Goal: Check status: Check status

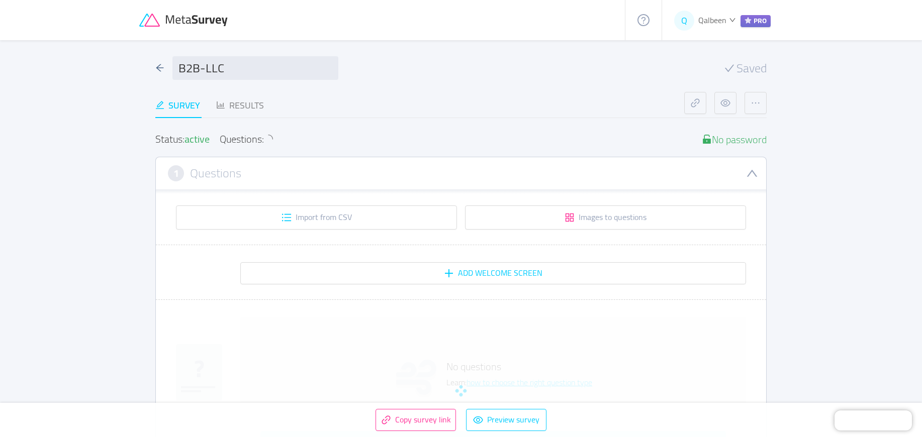
click at [202, 23] on icon at bounding box center [197, 20] width 63 height 11
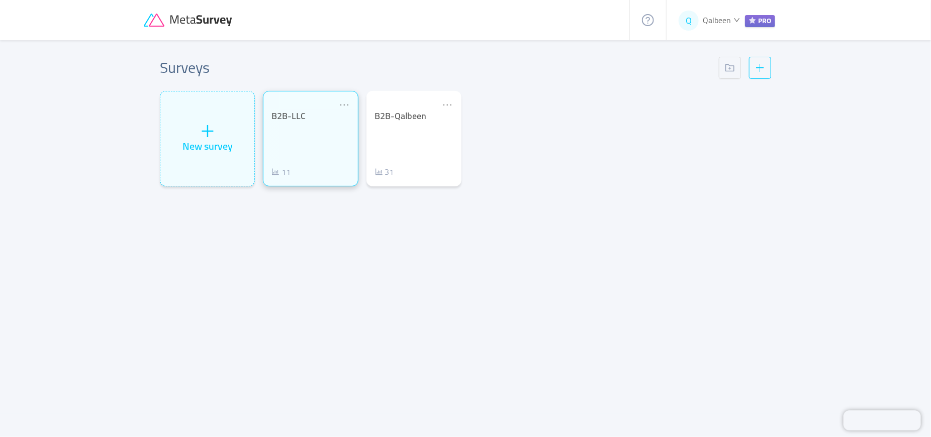
click at [312, 143] on div "B2B-LLC 11" at bounding box center [310, 144] width 78 height 67
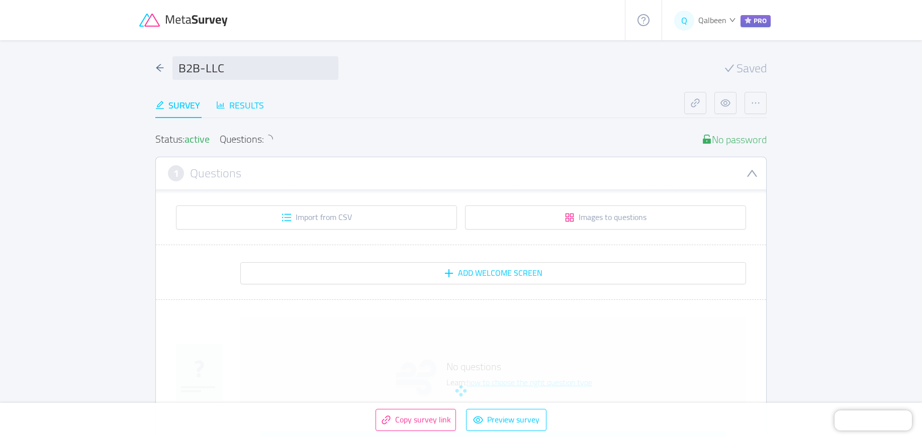
click at [245, 105] on div "Results" at bounding box center [240, 106] width 48 height 14
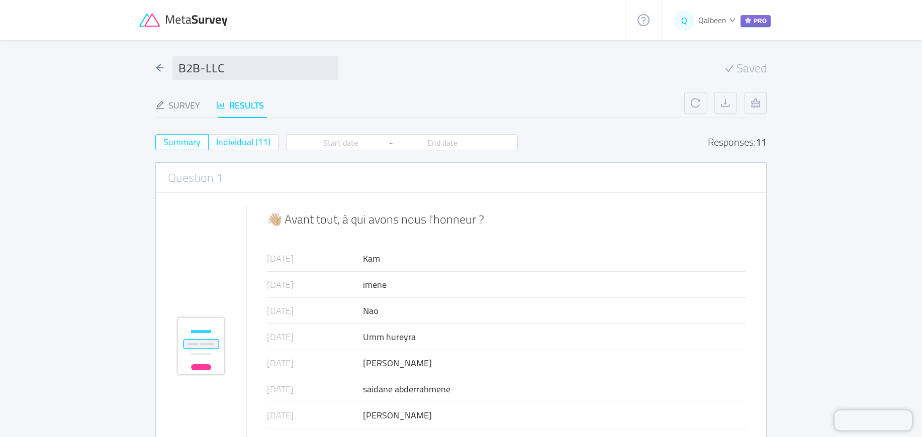
click at [262, 142] on span "Individual (11)" at bounding box center [243, 142] width 54 height 17
click at [216, 145] on input "Individual (11)" at bounding box center [216, 145] width 0 height 0
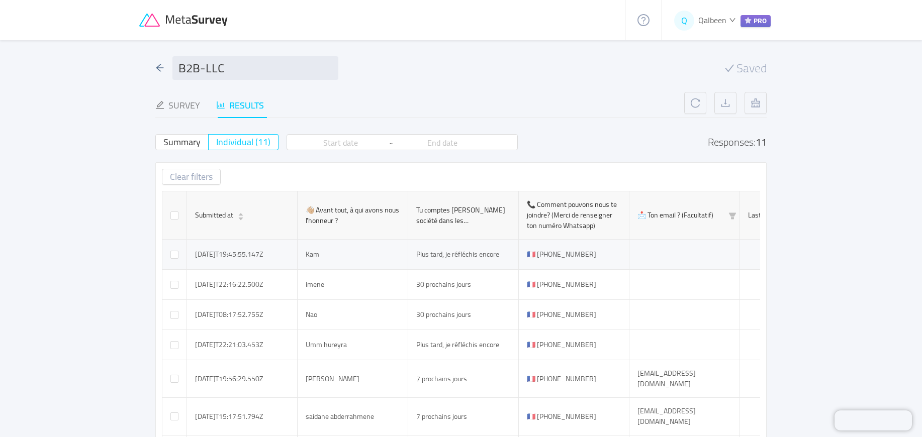
click at [561, 253] on td "🇫🇷 [PHONE_NUMBER]" at bounding box center [574, 255] width 111 height 30
copy td "0633667143"
click at [176, 27] on div at bounding box center [382, 20] width 486 height 40
click at [183, 24] on icon at bounding box center [184, 21] width 90 height 14
